Goal: Transaction & Acquisition: Download file/media

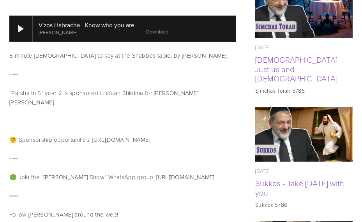
scroll to position [429, 0]
click at [307, 72] on link "[DEMOGRAPHIC_DATA] - Just us and [DEMOGRAPHIC_DATA]" at bounding box center [298, 69] width 87 height 30
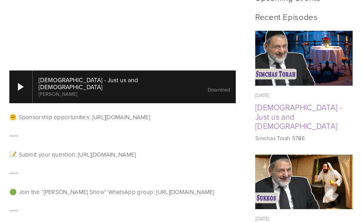
click at [208, 86] on link "Download" at bounding box center [219, 89] width 22 height 7
